Goal: Task Accomplishment & Management: Use online tool/utility

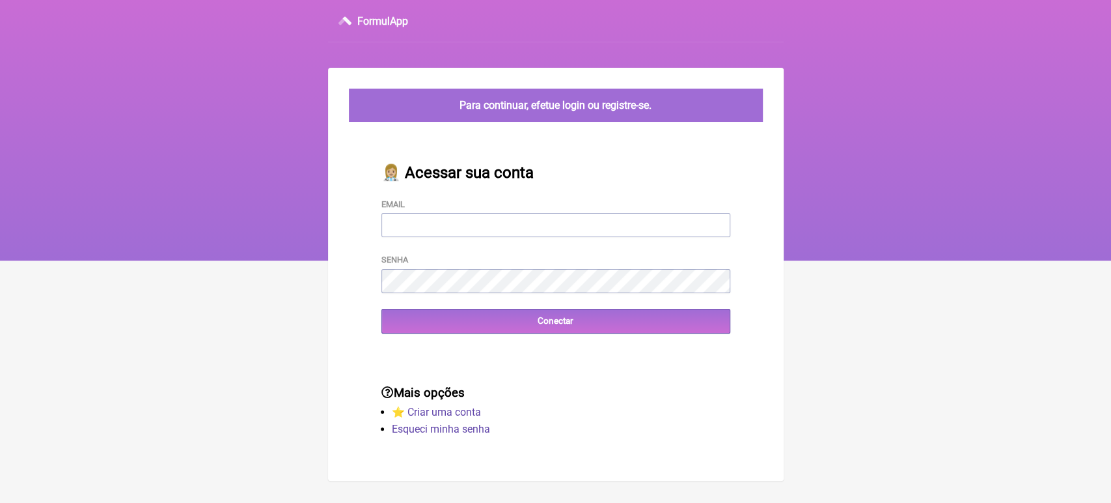
type input "[EMAIL_ADDRESS][DOMAIN_NAME]"
click at [514, 337] on div "👩🏼‍⚕️ Acessar sua conta Email [EMAIL_ADDRESS][DOMAIN_NAME] Senha Conectar" at bounding box center [556, 249] width 391 height 212
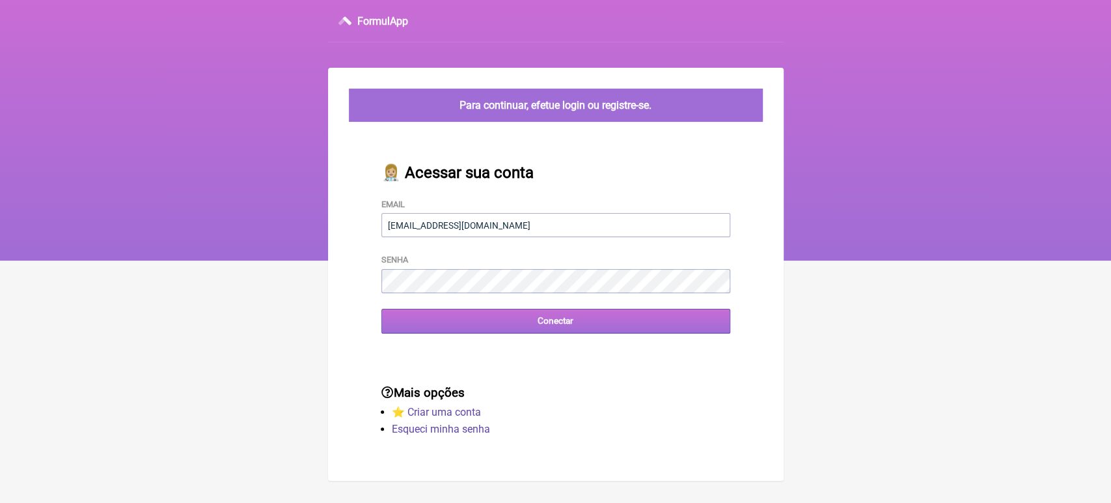
click at [514, 329] on input "Conectar" at bounding box center [555, 321] width 349 height 24
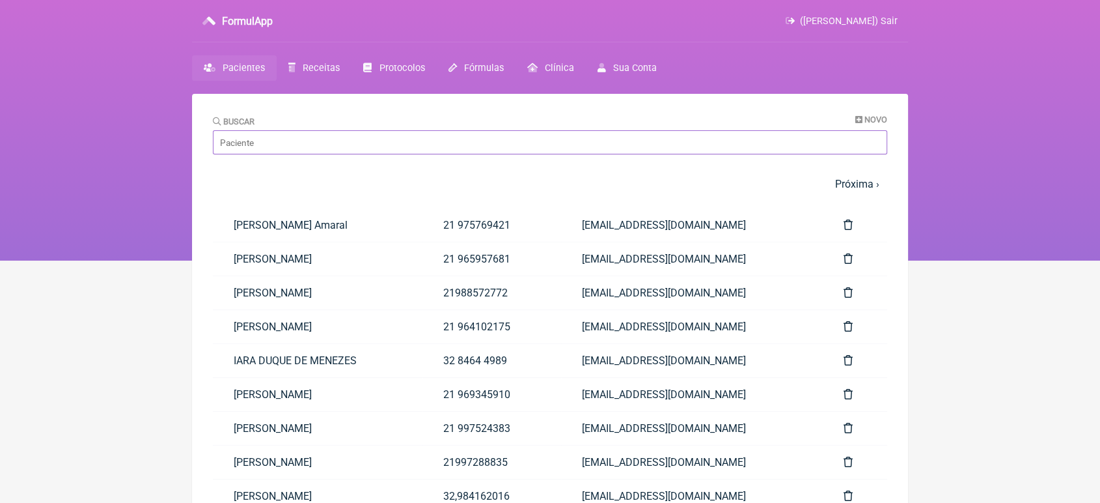
click at [407, 131] on input "Buscar" at bounding box center [550, 142] width 674 height 24
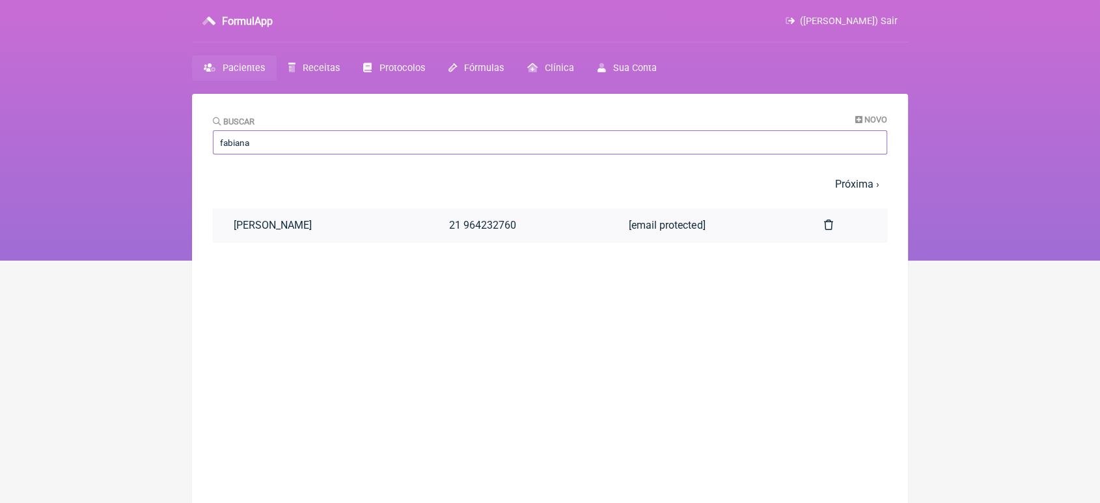
type input "fabiana"
click at [316, 227] on link "[PERSON_NAME]" at bounding box center [320, 224] width 215 height 33
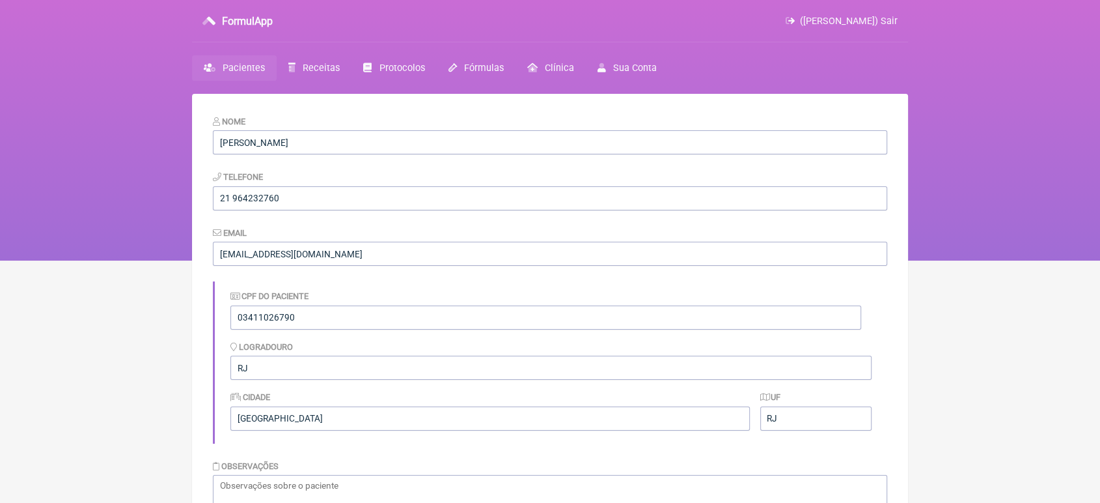
click at [1099, 122] on nav "FormulApp ([PERSON_NAME]) Sair [GEOGRAPHIC_DATA] Receitas Protocolos Fórmulas […" at bounding box center [550, 130] width 1100 height 260
drag, startPoint x: 1099, startPoint y: 122, endPoint x: 1110, endPoint y: 130, distance: 13.9
click at [1099, 130] on html "FormulApp ([PERSON_NAME]) Sair [GEOGRAPHIC_DATA] Receitas Protocolos Fórmulas […" at bounding box center [550, 130] width 1100 height 260
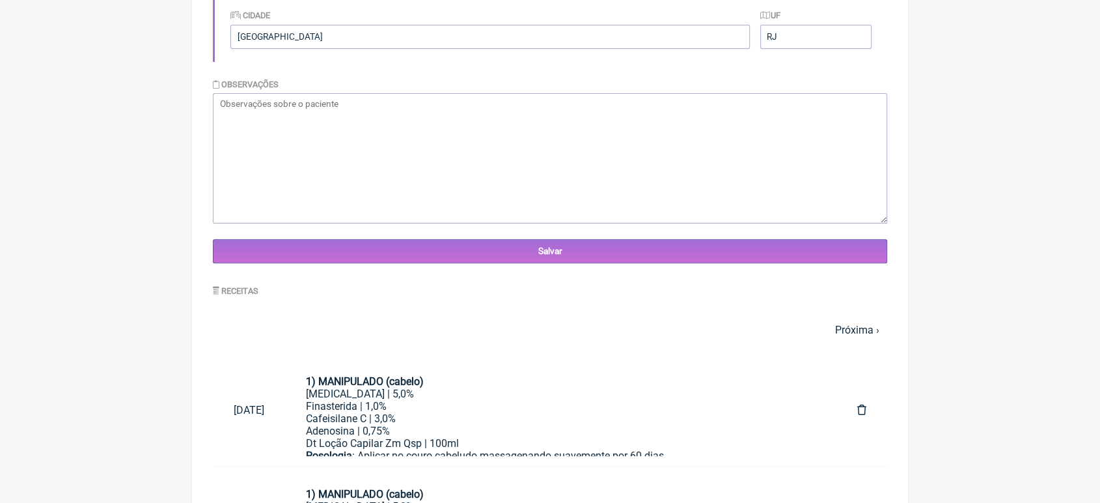
scroll to position [388, 0]
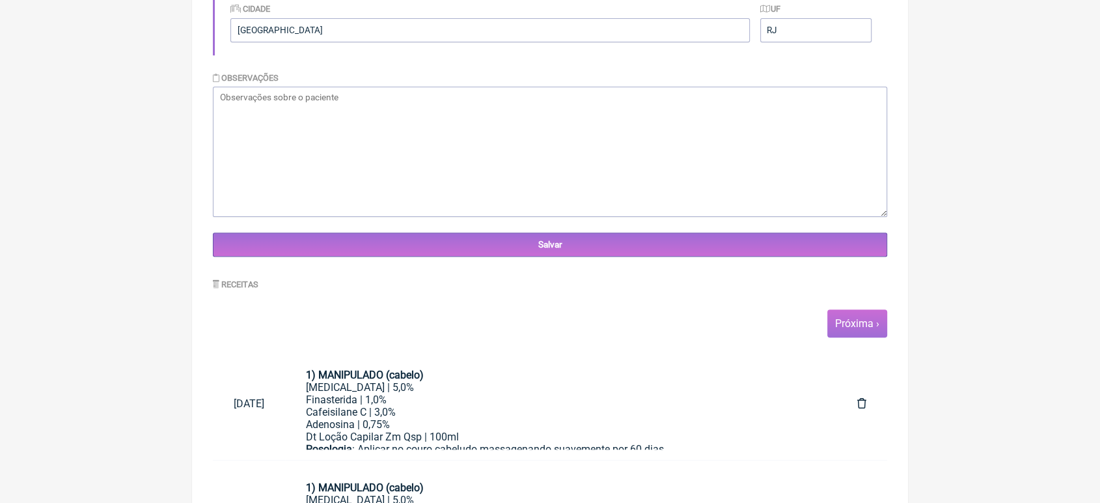
click at [876, 329] on link "Próxima ›" at bounding box center [857, 323] width 44 height 12
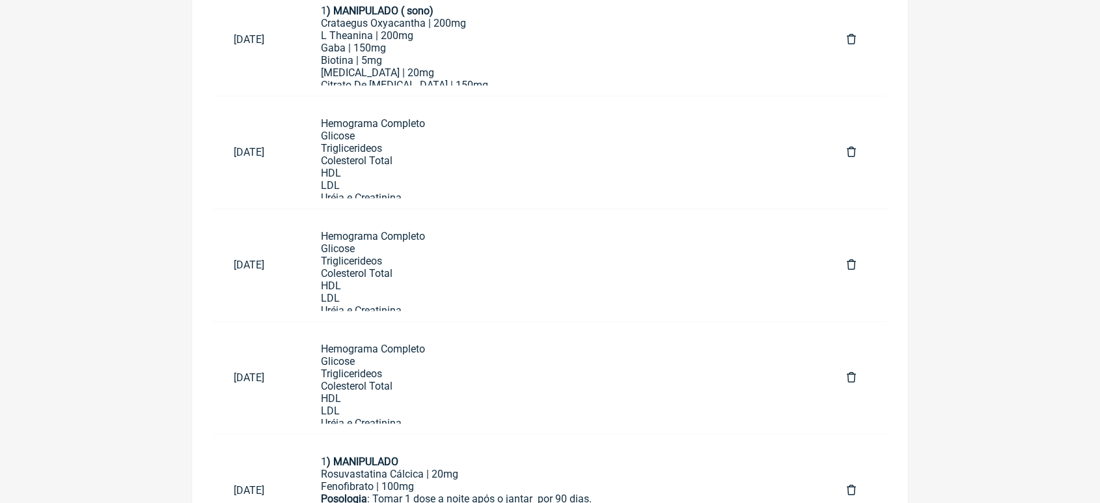
scroll to position [833, 0]
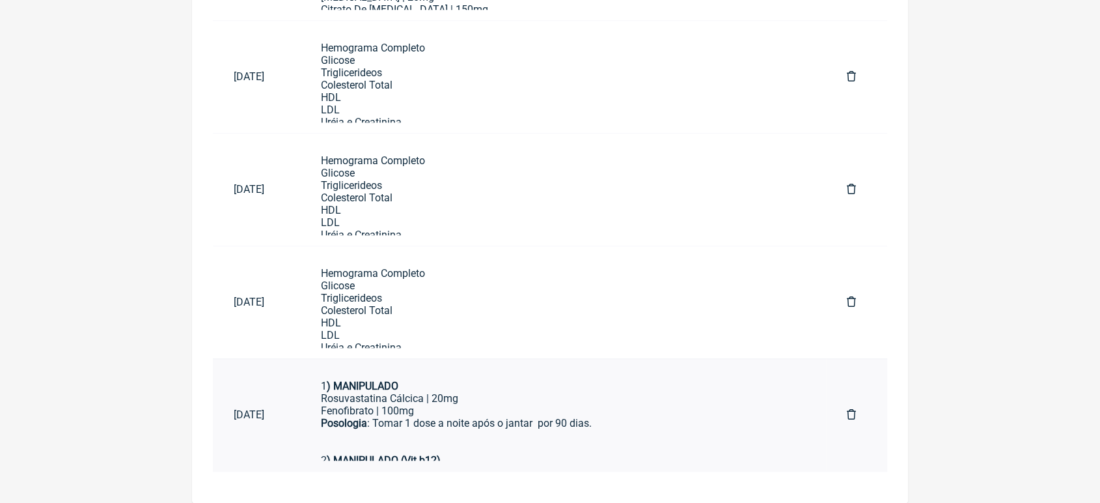
click at [396, 400] on div "Rosuvastatina Cálcica | 20mg" at bounding box center [563, 398] width 485 height 12
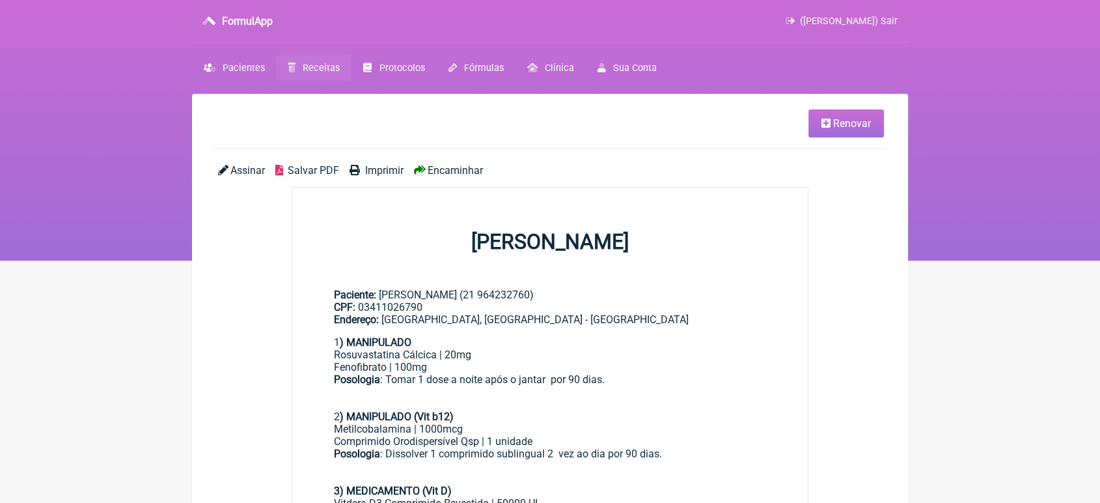
click at [463, 169] on span "Encaminhar" at bounding box center [455, 170] width 55 height 12
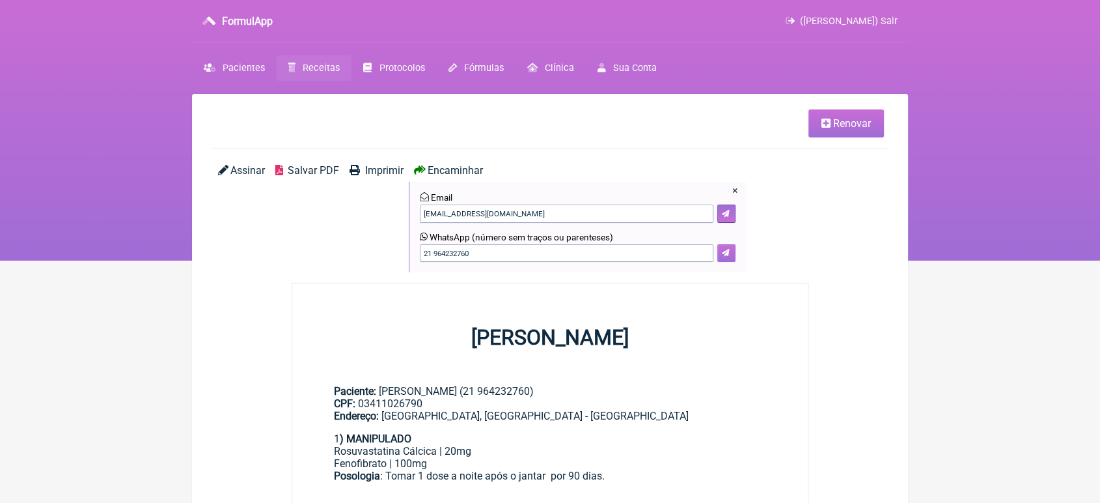
click at [724, 248] on button at bounding box center [726, 253] width 18 height 18
